Goal: Information Seeking & Learning: Learn about a topic

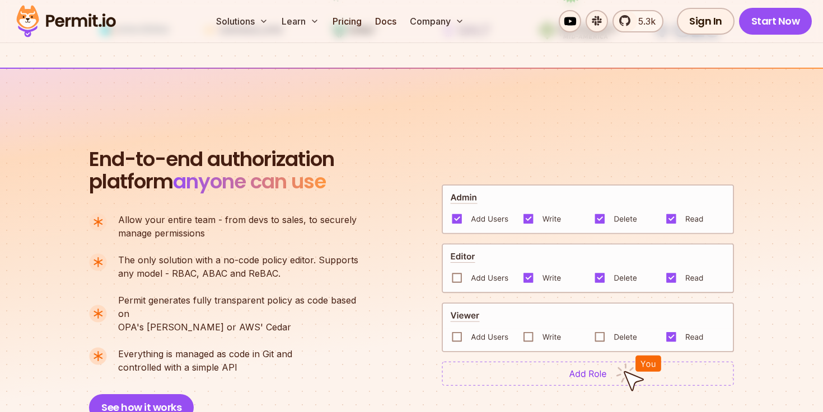
scroll to position [690, 0]
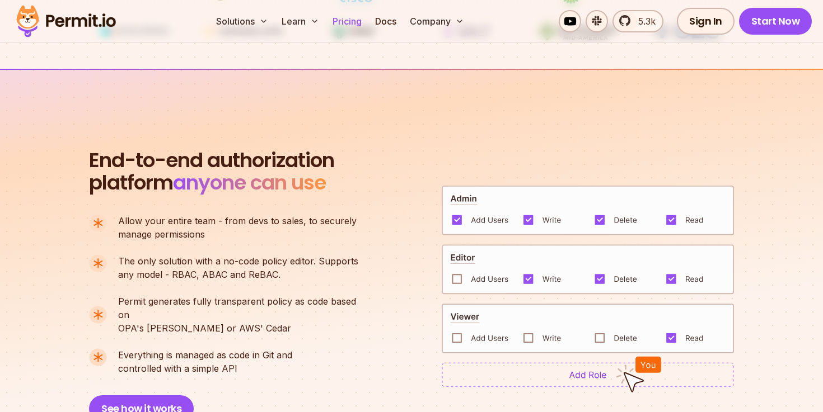
click at [347, 13] on link "Pricing" at bounding box center [347, 21] width 38 height 22
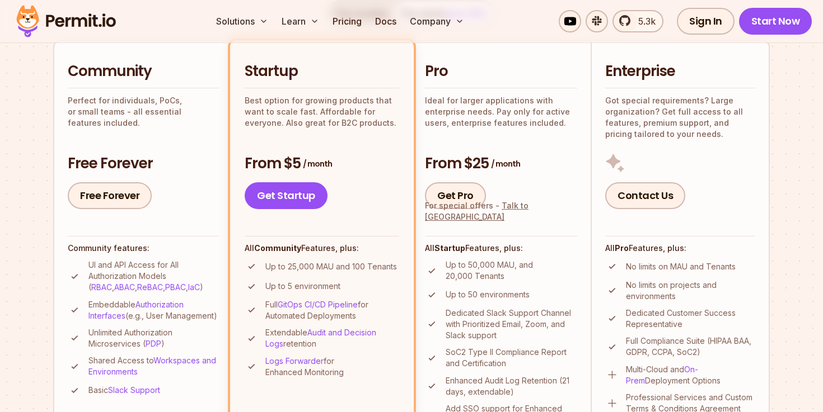
scroll to position [283, 0]
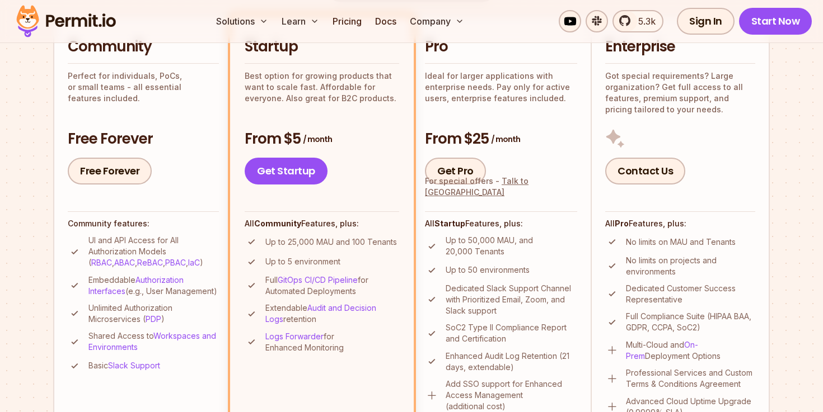
click at [72, 25] on img at bounding box center [66, 21] width 110 height 38
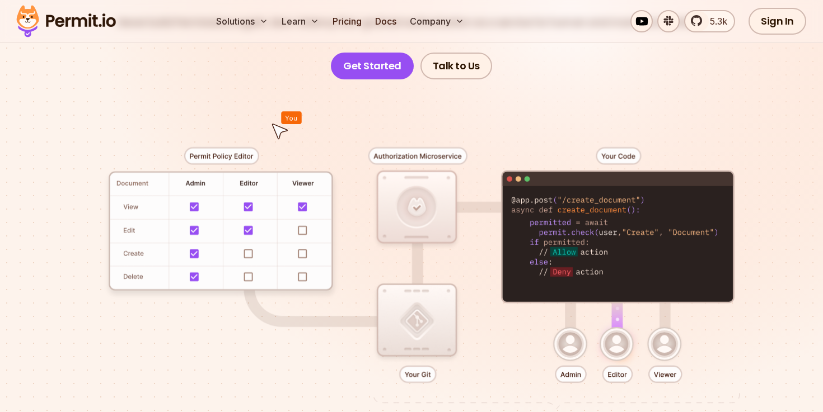
scroll to position [190, 0]
